Goal: Task Accomplishment & Management: Complete application form

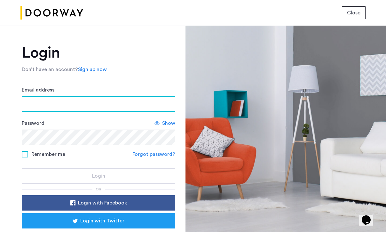
type input "**********"
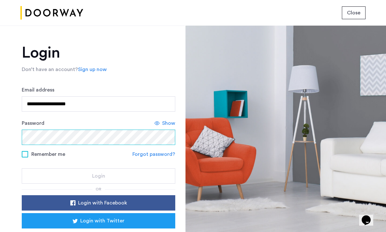
click at [97, 176] on button "Login" at bounding box center [98, 175] width 153 height 15
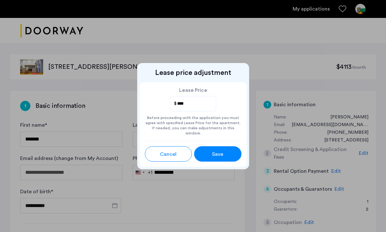
click at [213, 153] on span "Save" at bounding box center [217, 154] width 11 height 8
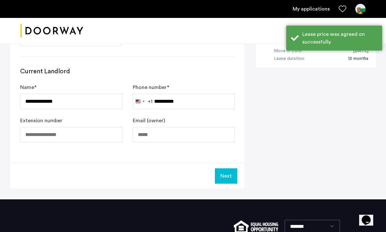
scroll to position [349, 0]
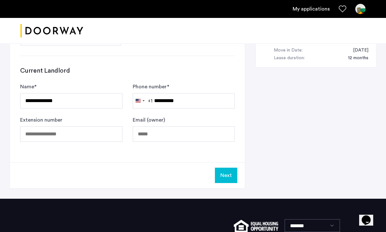
click at [225, 177] on button "Next" at bounding box center [226, 174] width 22 height 15
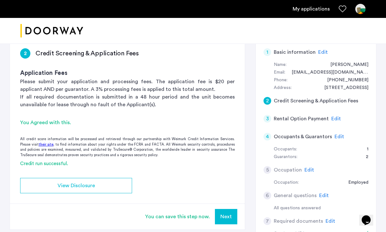
scroll to position [53, 0]
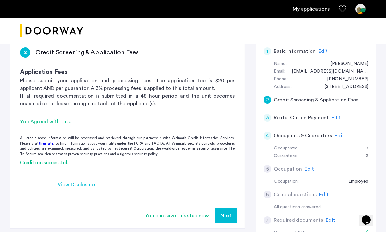
click at [196, 216] on div "You can save this step now." at bounding box center [177, 216] width 65 height 8
click at [63, 124] on div "You Agreed with this." at bounding box center [127, 122] width 214 height 8
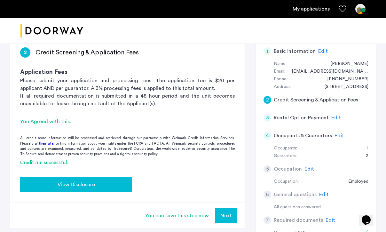
click at [72, 185] on span "View Disclosure" at bounding box center [76, 185] width 37 height 8
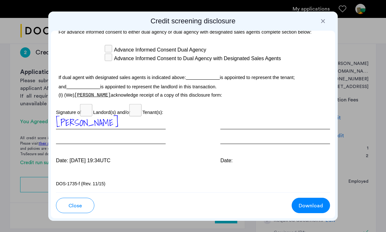
scroll to position [2095, 0]
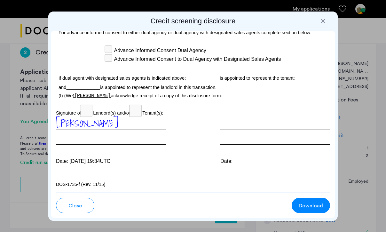
click at [76, 204] on span "Close" at bounding box center [74, 206] width 13 height 8
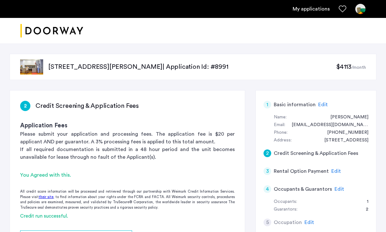
scroll to position [53, 0]
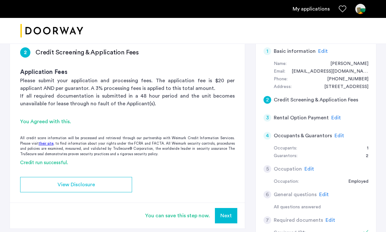
click at [225, 216] on button "Next" at bounding box center [226, 215] width 22 height 15
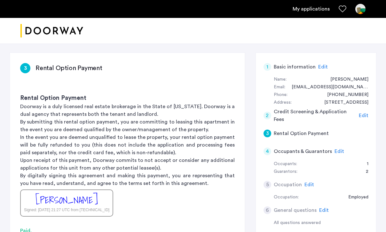
scroll to position [81, 0]
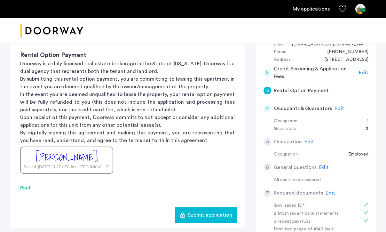
click at [219, 215] on span "Submit application" at bounding box center [210, 215] width 44 height 8
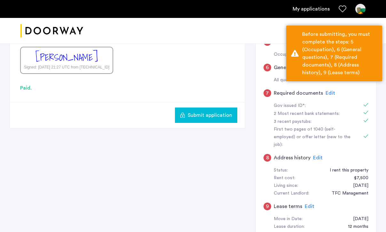
scroll to position [197, 0]
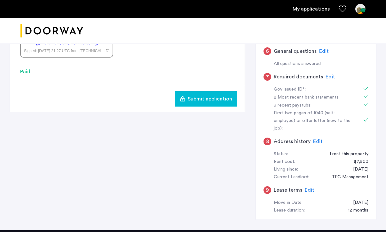
click at [266, 186] on div "9" at bounding box center [267, 190] width 8 height 8
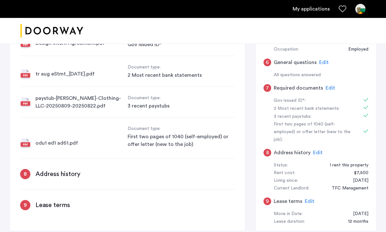
scroll to position [172, 0]
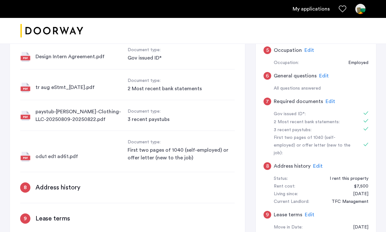
click at [308, 212] on span "Edit" at bounding box center [310, 214] width 10 height 5
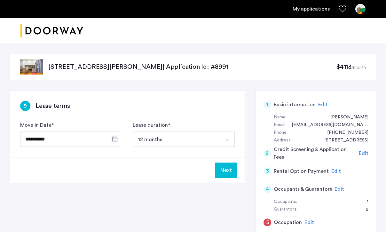
scroll to position [0, 0]
click at [110, 139] on span "Open calendar" at bounding box center [114, 138] width 15 height 15
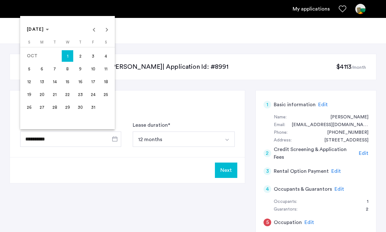
click at [66, 53] on span "1" at bounding box center [68, 56] width 12 height 12
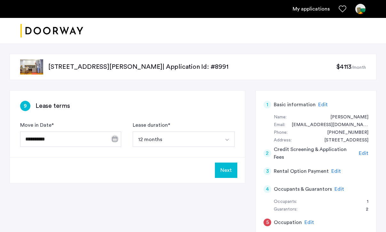
click at [179, 136] on button "12 months" at bounding box center [176, 138] width 87 height 15
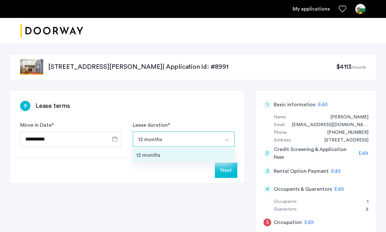
click at [191, 151] on li "12 months" at bounding box center [184, 155] width 102 height 13
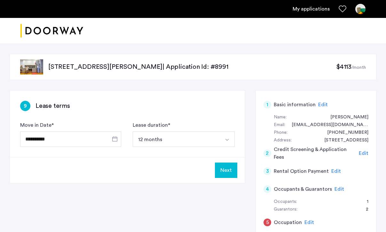
click at [231, 173] on button "Next" at bounding box center [226, 169] width 22 height 15
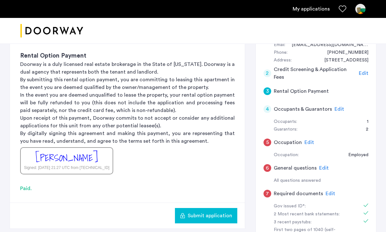
scroll to position [100, 0]
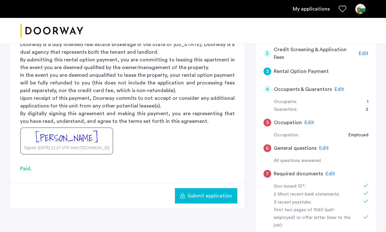
click at [100, 133] on div "Trishia Rinaldo Signed: Sep 23, 2025 at 21:27 UTC from 104.23.190.157" at bounding box center [66, 140] width 93 height 27
click at [306, 120] on span "Edit" at bounding box center [309, 122] width 10 height 5
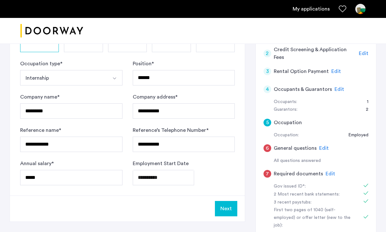
scroll to position [100, 0]
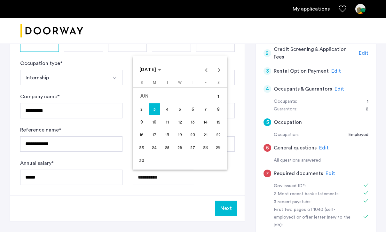
click at [172, 132] on body "**********" at bounding box center [193, 16] width 386 height 232
click at [115, 195] on div at bounding box center [193, 116] width 386 height 232
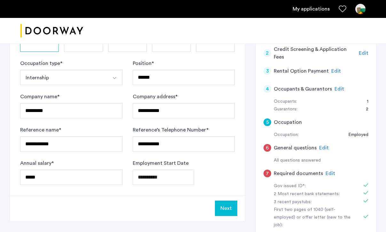
click at [61, 77] on button "Internship" at bounding box center [63, 77] width 87 height 15
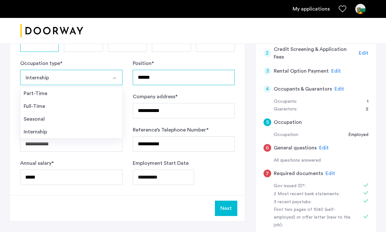
click at [167, 77] on input "******" at bounding box center [184, 77] width 102 height 15
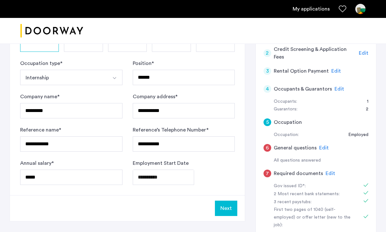
click at [226, 206] on button "Next" at bounding box center [226, 207] width 22 height 15
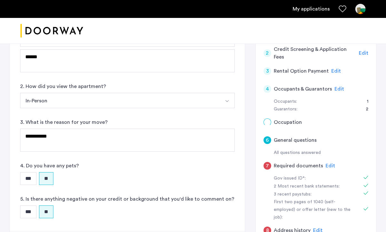
scroll to position [0, 0]
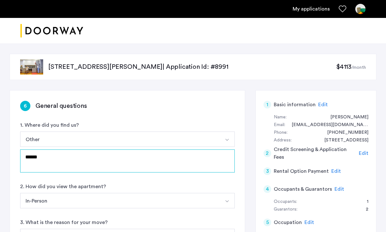
click at [137, 159] on textarea "******" at bounding box center [127, 160] width 214 height 23
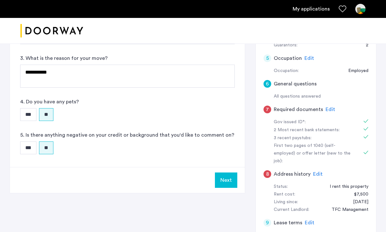
scroll to position [166, 0]
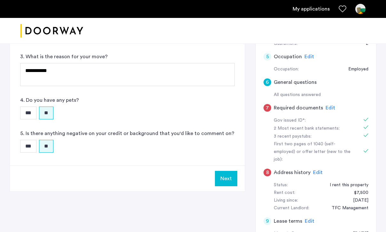
click at [219, 179] on button "Next" at bounding box center [226, 178] width 22 height 15
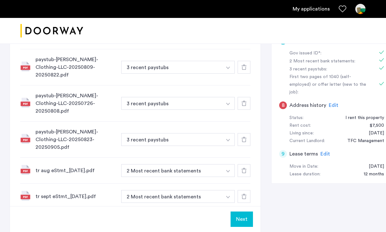
scroll to position [233, 0]
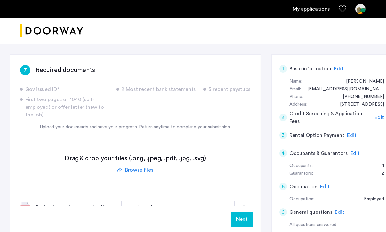
click at [105, 115] on div "Gov issued ID* 2 Most recent bank statements 3 recent paystubs First two pages …" at bounding box center [135, 101] width 230 height 33
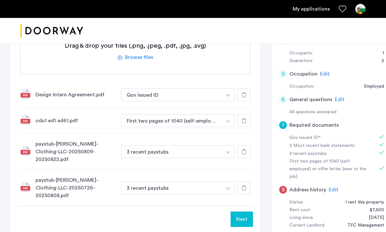
scroll to position [154, 0]
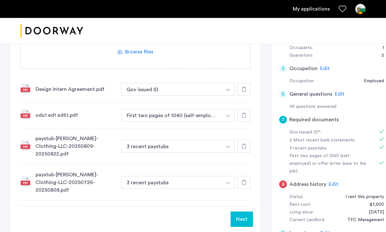
click at [230, 217] on button "Next" at bounding box center [241, 218] width 22 height 15
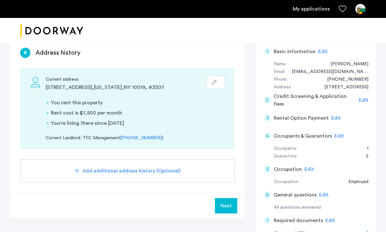
scroll to position [58, 0]
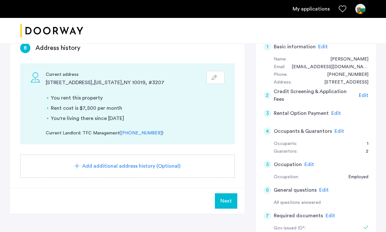
click at [230, 202] on span "Next" at bounding box center [226, 201] width 12 height 8
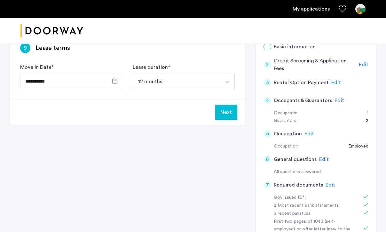
scroll to position [0, 0]
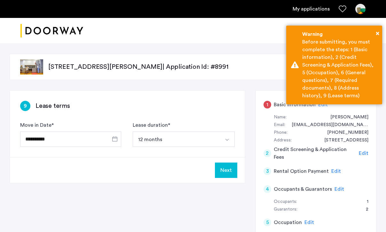
click at [227, 173] on button "Next" at bounding box center [226, 169] width 22 height 15
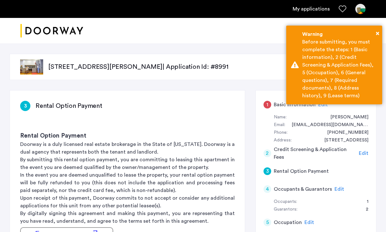
click at [267, 107] on div "1" at bounding box center [267, 105] width 8 height 8
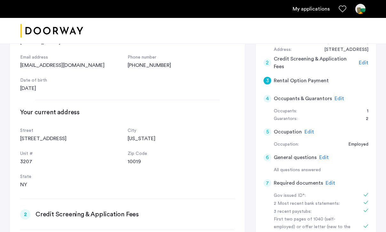
scroll to position [36, 0]
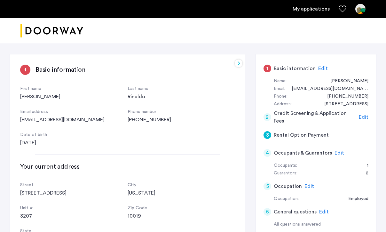
click at [321, 69] on span "Edit" at bounding box center [323, 68] width 10 height 5
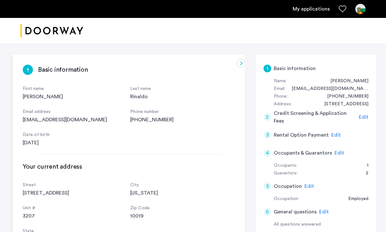
scroll to position [0, 0]
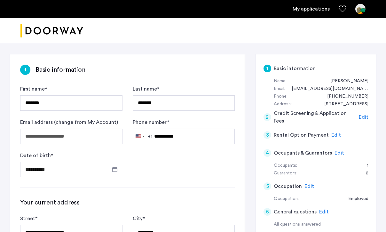
click at [156, 170] on form "**********" at bounding box center [127, 131] width 214 height 92
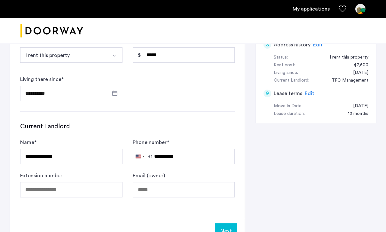
scroll to position [347, 0]
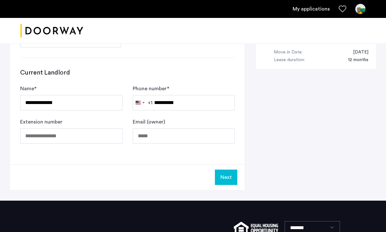
click at [228, 177] on button "Next" at bounding box center [226, 176] width 22 height 15
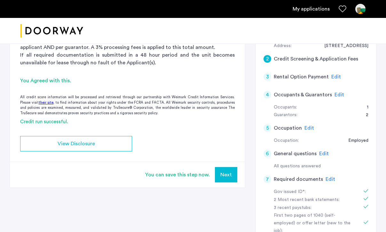
scroll to position [106, 0]
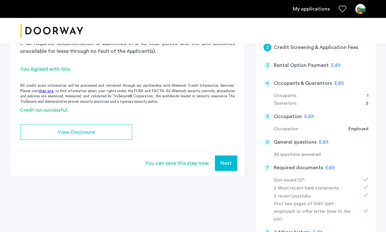
click at [229, 163] on button "Next" at bounding box center [226, 162] width 22 height 15
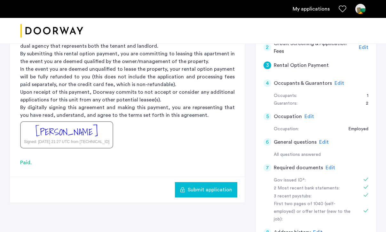
scroll to position [0, 0]
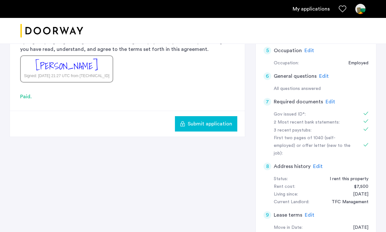
click at [196, 122] on span "Submit application" at bounding box center [210, 124] width 44 height 8
click at [323, 74] on span "Edit" at bounding box center [324, 76] width 10 height 5
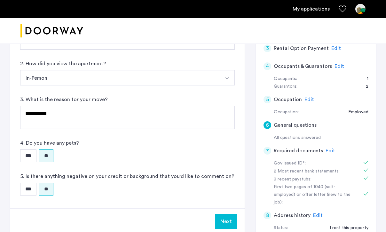
scroll to position [122, 0]
click at [229, 223] on button "Next" at bounding box center [226, 221] width 22 height 15
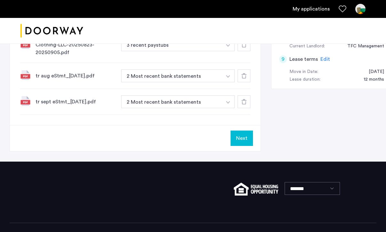
scroll to position [327, 0]
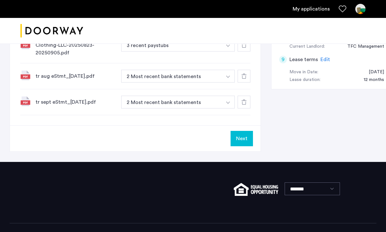
click at [230, 131] on button "Next" at bounding box center [241, 138] width 22 height 15
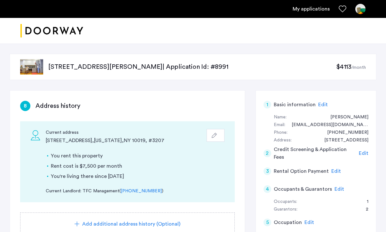
click at [314, 9] on link "My applications" at bounding box center [310, 9] width 37 height 8
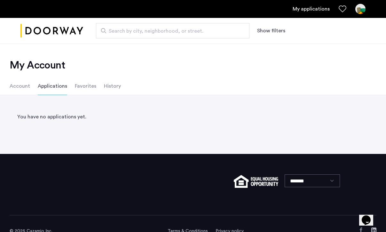
click at [120, 86] on ul "Account Applications Favorites History" at bounding box center [193, 86] width 386 height 18
click at [110, 86] on li "History" at bounding box center [112, 86] width 17 height 18
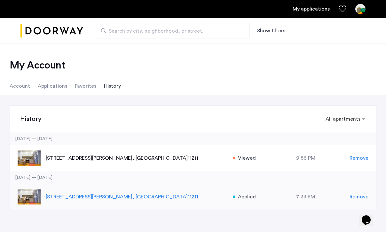
click at [136, 198] on span ", NY" at bounding box center [159, 196] width 55 height 5
click at [73, 197] on p "17 Devoe Street, Unit 303, Brooklyn , NY 11211" at bounding box center [136, 197] width 181 height 8
click at [246, 198] on span "Applied" at bounding box center [247, 197] width 18 height 8
click at [351, 195] on span "Remove" at bounding box center [358, 197] width 19 height 8
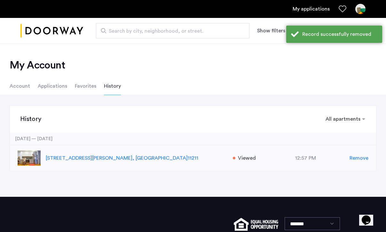
click at [268, 158] on div "12:57 PM" at bounding box center [306, 158] width 88 height 8
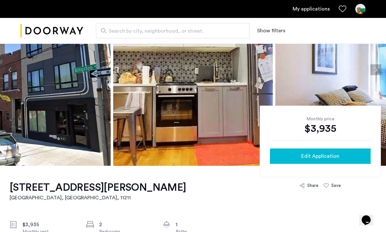
scroll to position [72, 0]
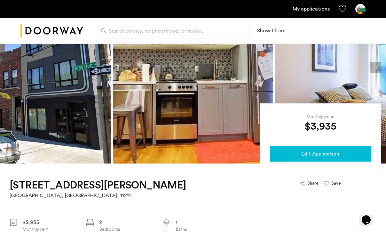
click at [296, 150] on div "Edit Application" at bounding box center [320, 154] width 90 height 8
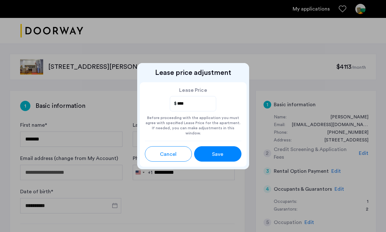
click at [224, 153] on div "Save" at bounding box center [217, 154] width 21 height 8
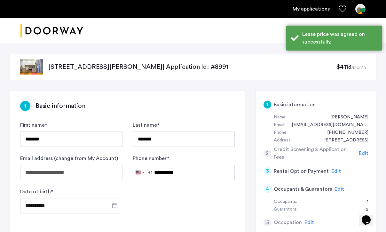
click at [314, 152] on h5 "Credit Screening & Application Fees" at bounding box center [315, 152] width 83 height 15
click at [364, 151] on span "Edit" at bounding box center [364, 153] width 10 height 5
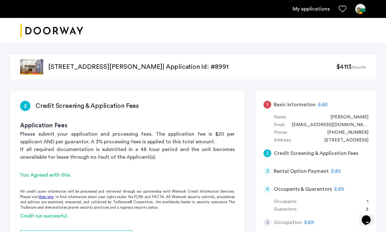
click at [318, 104] on span "Edit" at bounding box center [323, 104] width 10 height 5
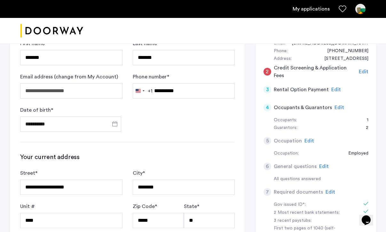
scroll to position [86, 0]
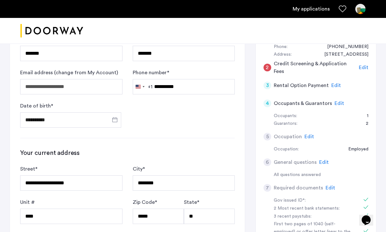
click at [310, 134] on span "Edit" at bounding box center [309, 136] width 10 height 5
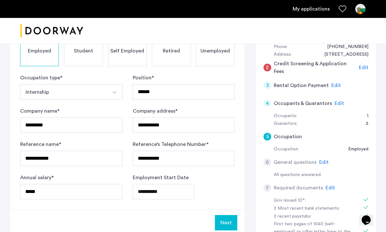
click at [320, 160] on span "Edit" at bounding box center [324, 161] width 10 height 5
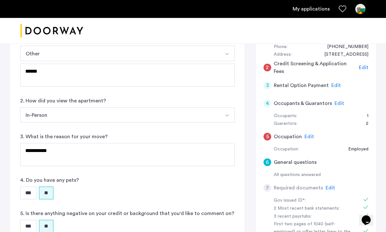
click at [307, 134] on span "Edit" at bounding box center [309, 136] width 10 height 5
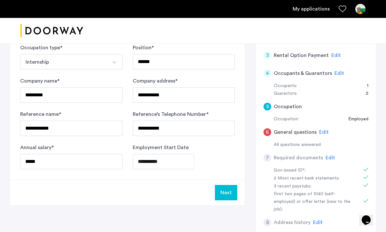
scroll to position [116, 0]
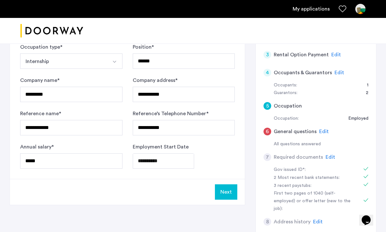
click at [182, 115] on body "**********" at bounding box center [193, 0] width 386 height 232
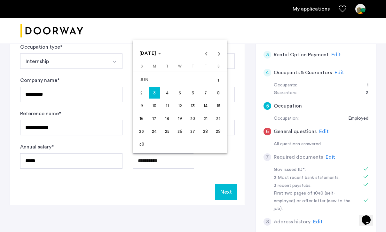
click at [154, 93] on span "3" at bounding box center [155, 93] width 12 height 12
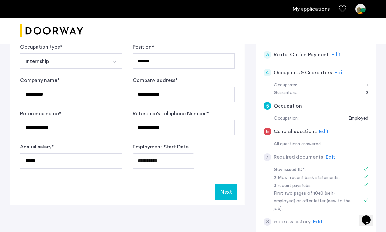
click at [229, 192] on button "Next" at bounding box center [226, 191] width 22 height 15
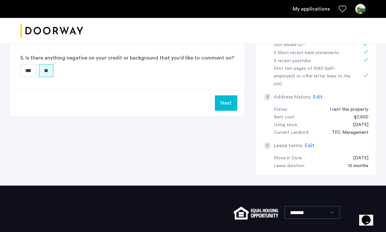
scroll to position [273, 0]
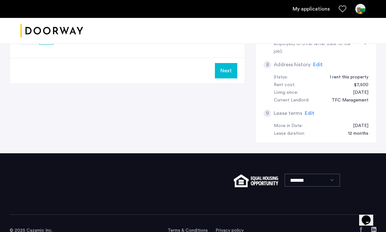
click at [223, 72] on button "Next" at bounding box center [226, 70] width 22 height 15
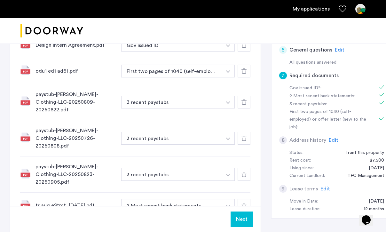
scroll to position [203, 0]
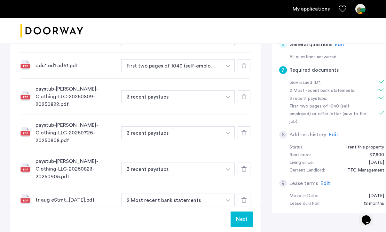
click at [236, 220] on button "Next" at bounding box center [241, 218] width 22 height 15
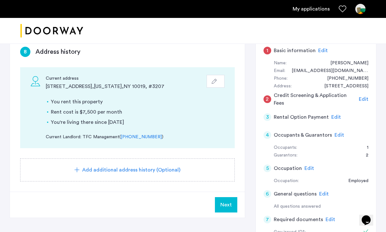
scroll to position [55, 0]
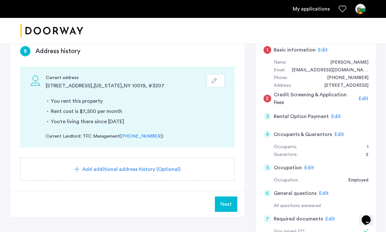
click at [227, 198] on button "Next" at bounding box center [226, 203] width 22 height 15
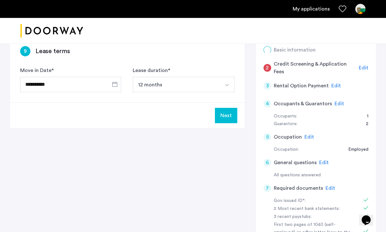
scroll to position [0, 0]
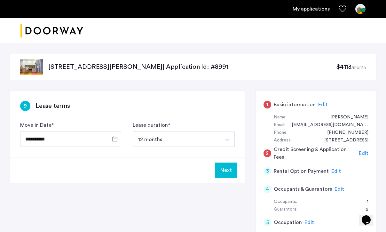
click at [273, 105] on div "1 Basic information Edit" at bounding box center [315, 105] width 105 height 18
click at [225, 173] on button "Next" at bounding box center [226, 169] width 22 height 15
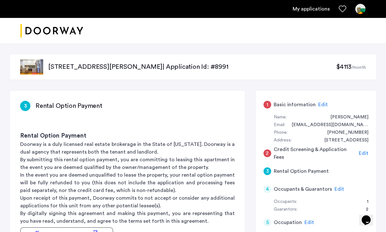
click at [267, 106] on div "1" at bounding box center [267, 105] width 8 height 8
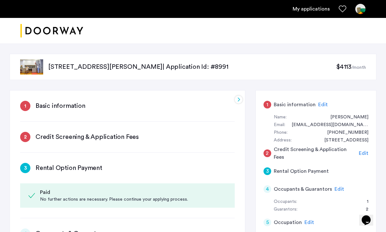
click at [320, 105] on span "Edit" at bounding box center [323, 104] width 10 height 5
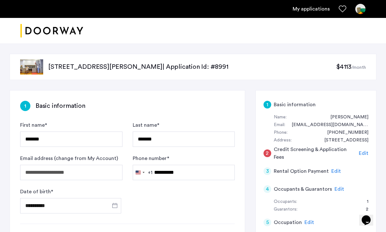
click at [363, 151] on span "Edit" at bounding box center [364, 153] width 10 height 5
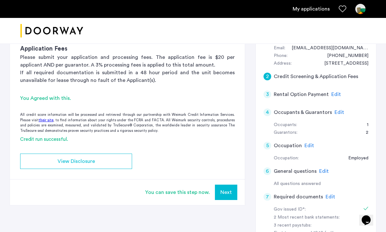
scroll to position [83, 0]
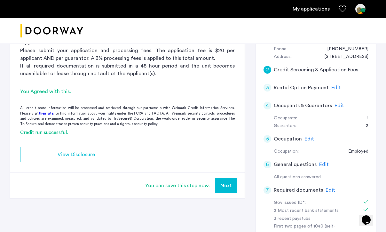
click at [227, 185] on button "Next" at bounding box center [226, 185] width 22 height 15
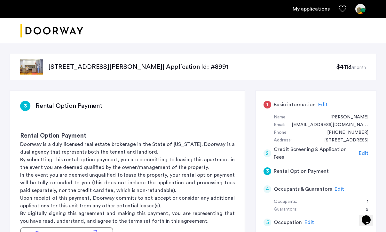
click at [319, 105] on span "Edit" at bounding box center [323, 104] width 10 height 5
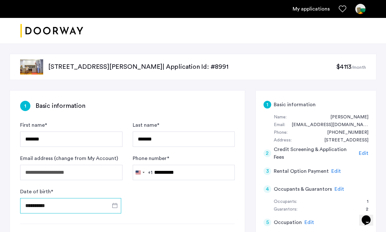
click at [76, 204] on input "**********" at bounding box center [70, 205] width 101 height 15
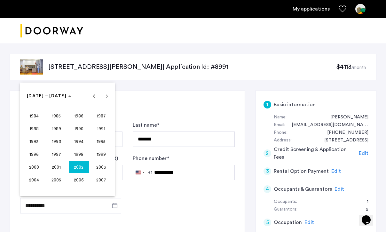
click at [84, 164] on span "2002" at bounding box center [79, 167] width 20 height 12
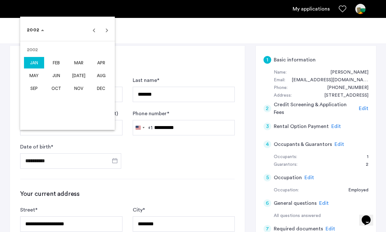
scroll to position [68, 0]
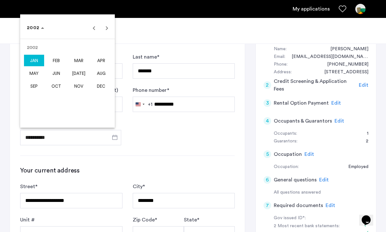
click at [171, 149] on div at bounding box center [193, 116] width 386 height 232
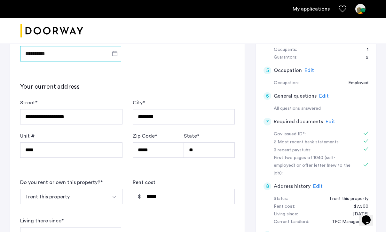
scroll to position [153, 0]
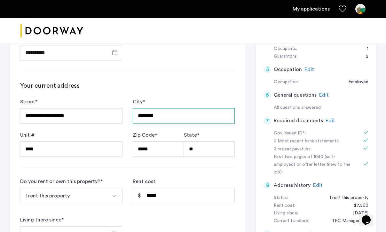
click at [169, 111] on input "********" at bounding box center [184, 115] width 102 height 15
click at [162, 122] on input "********" at bounding box center [184, 115] width 102 height 15
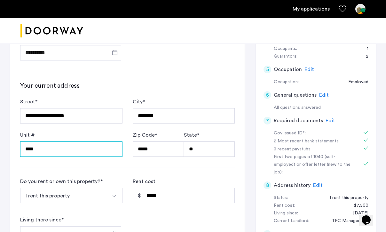
click at [79, 146] on input "****" at bounding box center [71, 148] width 102 height 15
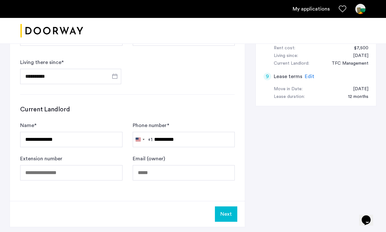
scroll to position [333, 0]
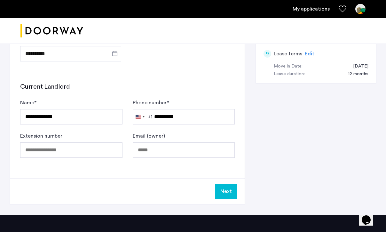
click at [224, 189] on button "Next" at bounding box center [226, 190] width 22 height 15
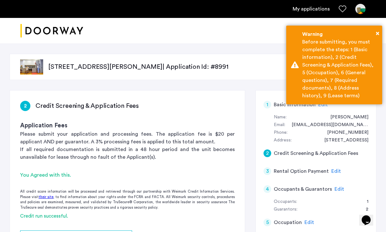
scroll to position [0, 0]
click at [305, 10] on link "My applications" at bounding box center [310, 9] width 37 height 8
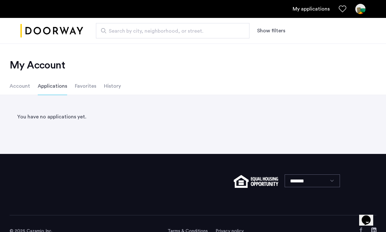
click at [111, 86] on li "History" at bounding box center [112, 86] width 17 height 18
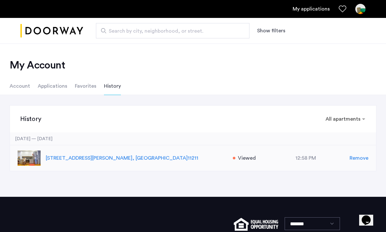
click at [237, 154] on div "Viewed" at bounding box center [244, 158] width 35 height 8
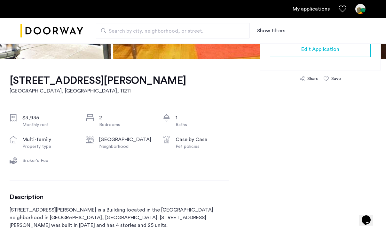
scroll to position [169, 0]
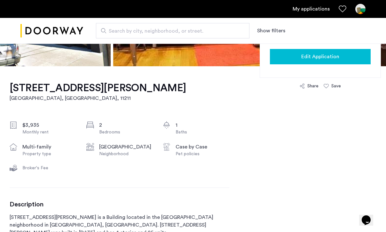
click at [304, 57] on span "Edit Application" at bounding box center [320, 57] width 38 height 8
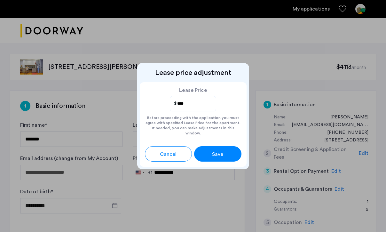
type input "****"
click at [223, 153] on div "Save" at bounding box center [217, 154] width 21 height 8
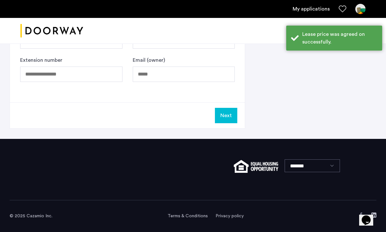
scroll to position [408, 0]
click at [225, 117] on button "Next" at bounding box center [226, 115] width 22 height 15
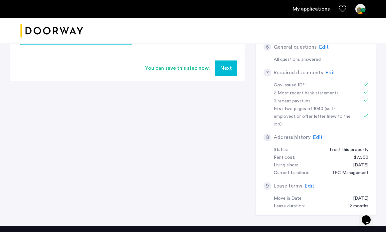
scroll to position [192, 0]
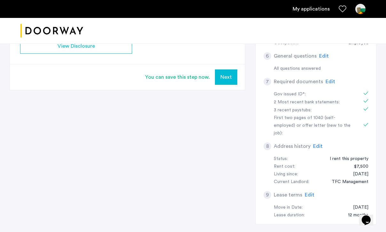
click at [223, 77] on button "Next" at bounding box center [226, 76] width 22 height 15
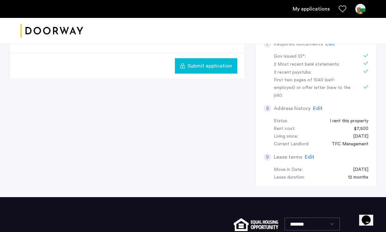
scroll to position [107, 0]
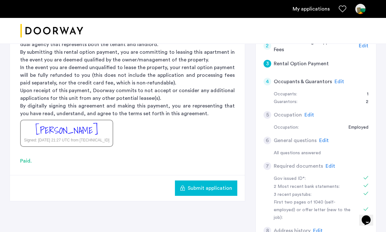
click at [207, 190] on span "Submit application" at bounding box center [210, 188] width 44 height 8
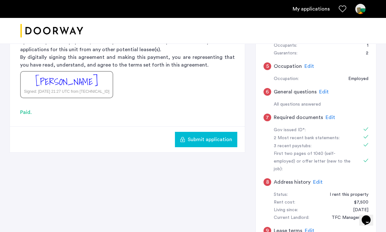
scroll to position [147, 0]
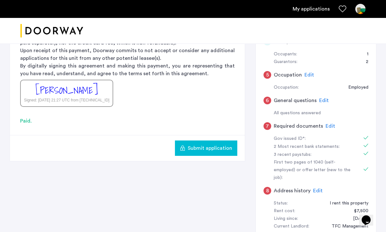
click at [325, 123] on span "Edit" at bounding box center [330, 125] width 10 height 5
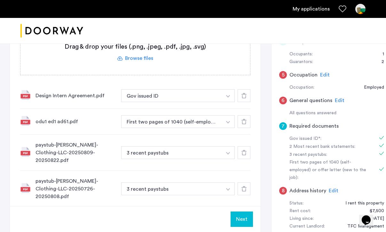
click at [80, 98] on div "Design Intern Agreement.pdf" at bounding box center [75, 96] width 81 height 8
click at [74, 95] on div "Design Intern Agreement.pdf" at bounding box center [75, 96] width 81 height 8
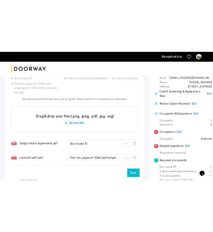
scroll to position [76, 0]
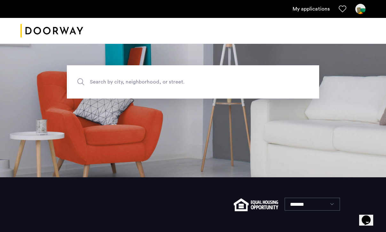
scroll to position [61, 0]
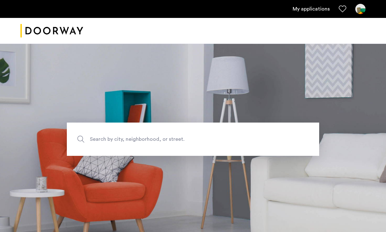
click at [361, 9] on img at bounding box center [360, 9] width 10 height 10
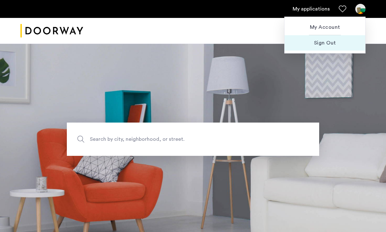
click at [325, 44] on span "Sign Out" at bounding box center [325, 43] width 70 height 8
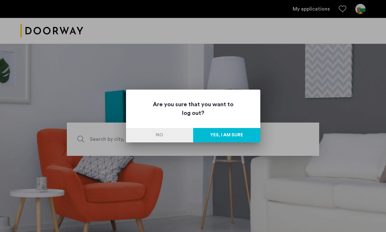
click at [236, 134] on button "Yes, I am sure" at bounding box center [226, 135] width 67 height 14
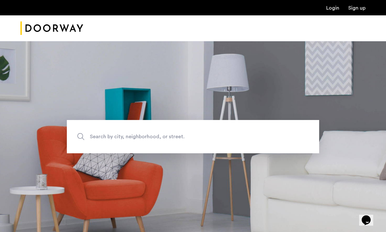
click at [332, 8] on link "Login" at bounding box center [332, 7] width 13 height 5
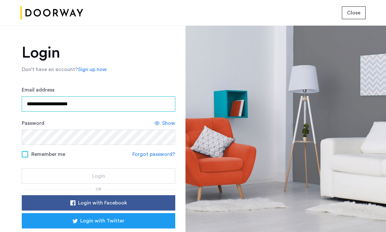
type input "**********"
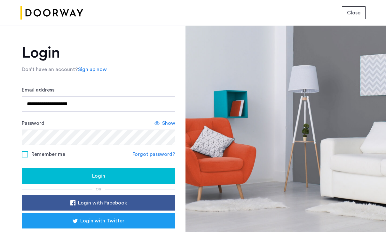
click at [81, 180] on div "Login" at bounding box center [98, 176] width 143 height 8
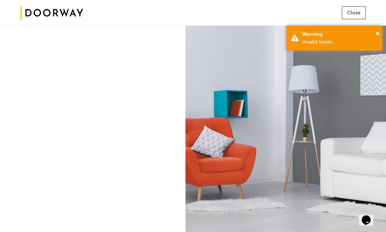
click at [209, 86] on div at bounding box center [285, 129] width 200 height 206
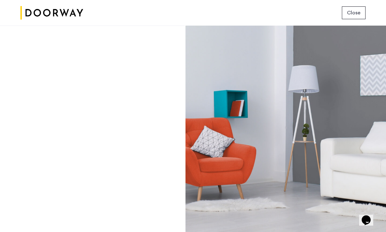
click at [357, 11] on span "Close" at bounding box center [353, 13] width 13 height 8
